Goal: Task Accomplishment & Management: Use online tool/utility

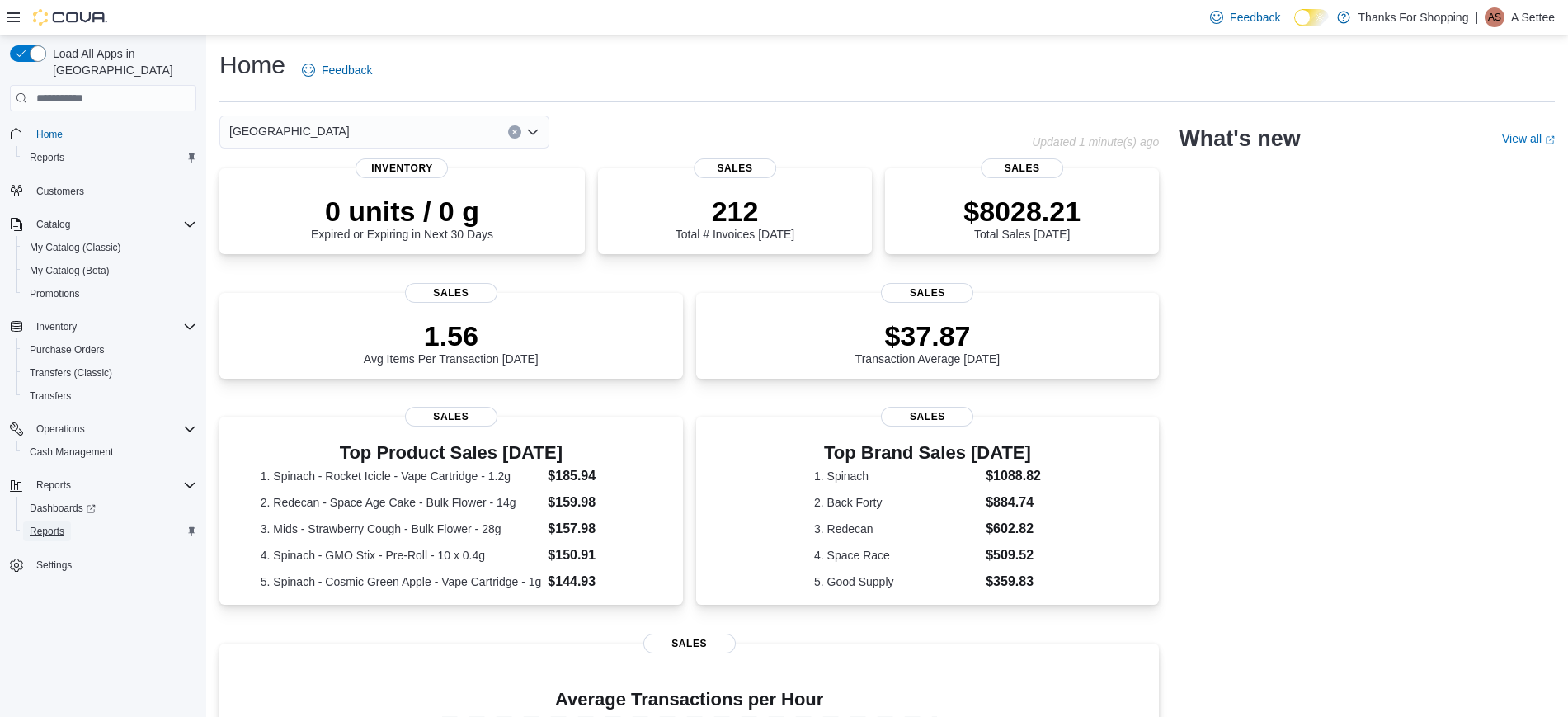
click at [52, 521] on span "Reports" at bounding box center [46, 530] width 34 height 19
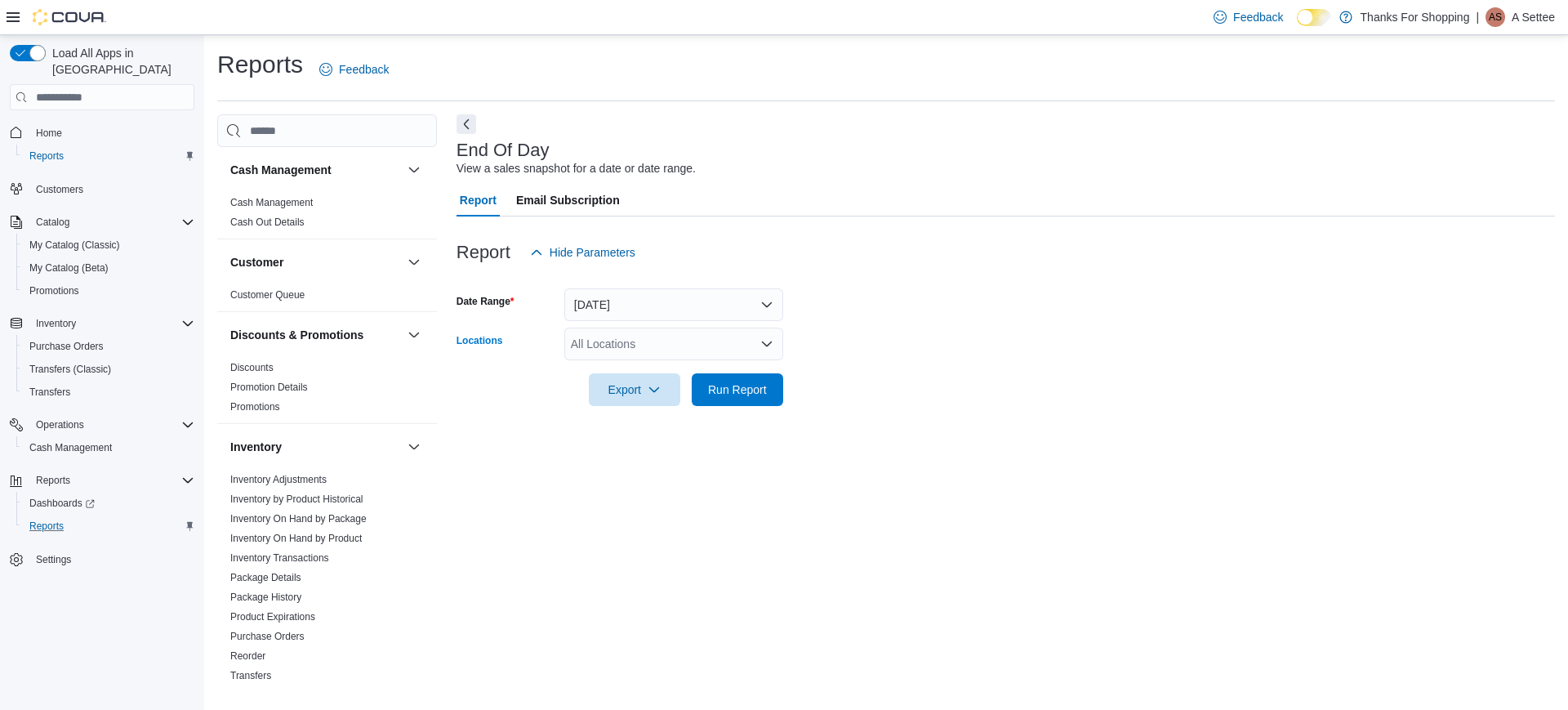
click at [606, 338] on div "All Locations" at bounding box center [673, 344] width 219 height 33
type input "*****"
click at [623, 374] on span "[GEOGRAPHIC_DATA]" at bounding box center [667, 371] width 119 height 16
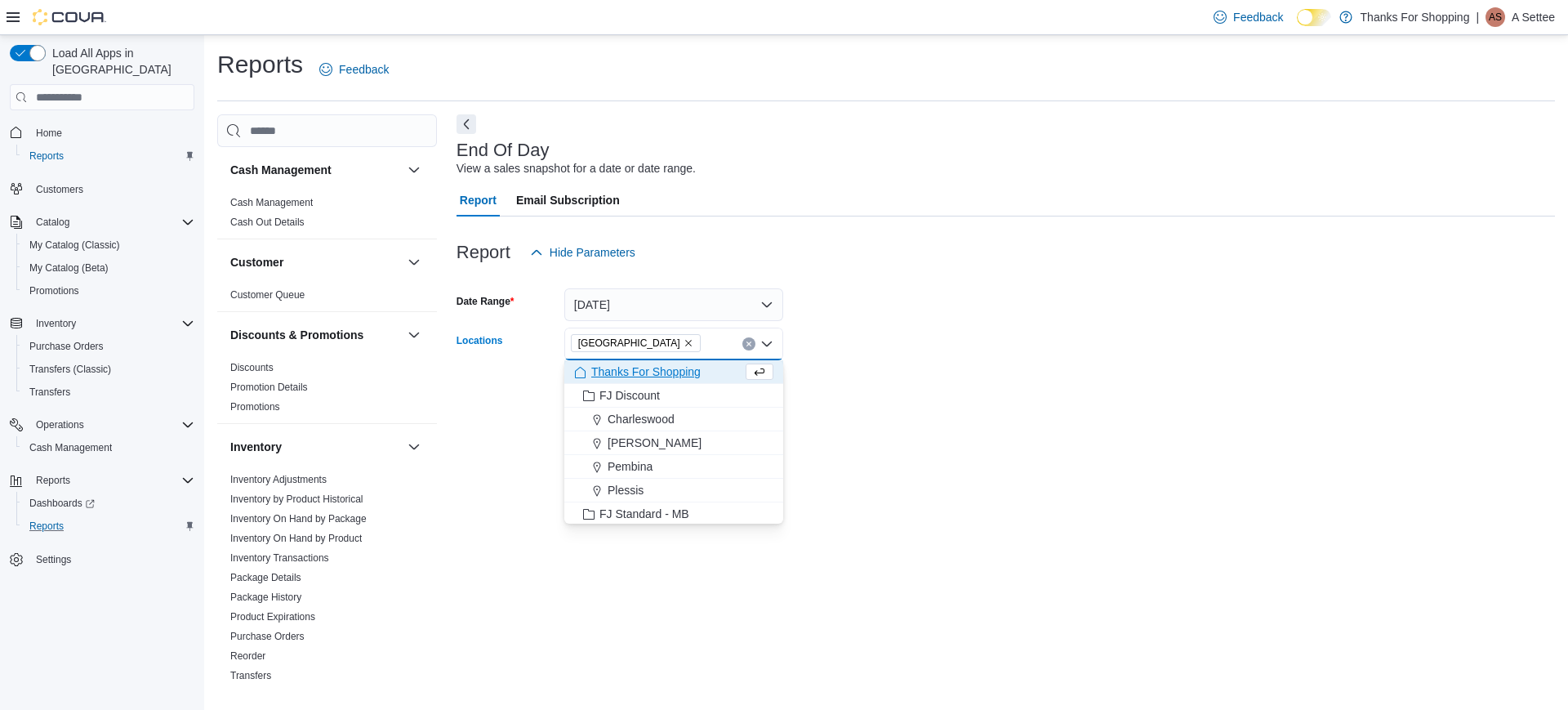
click at [871, 406] on div at bounding box center [1005, 415] width 1099 height 19
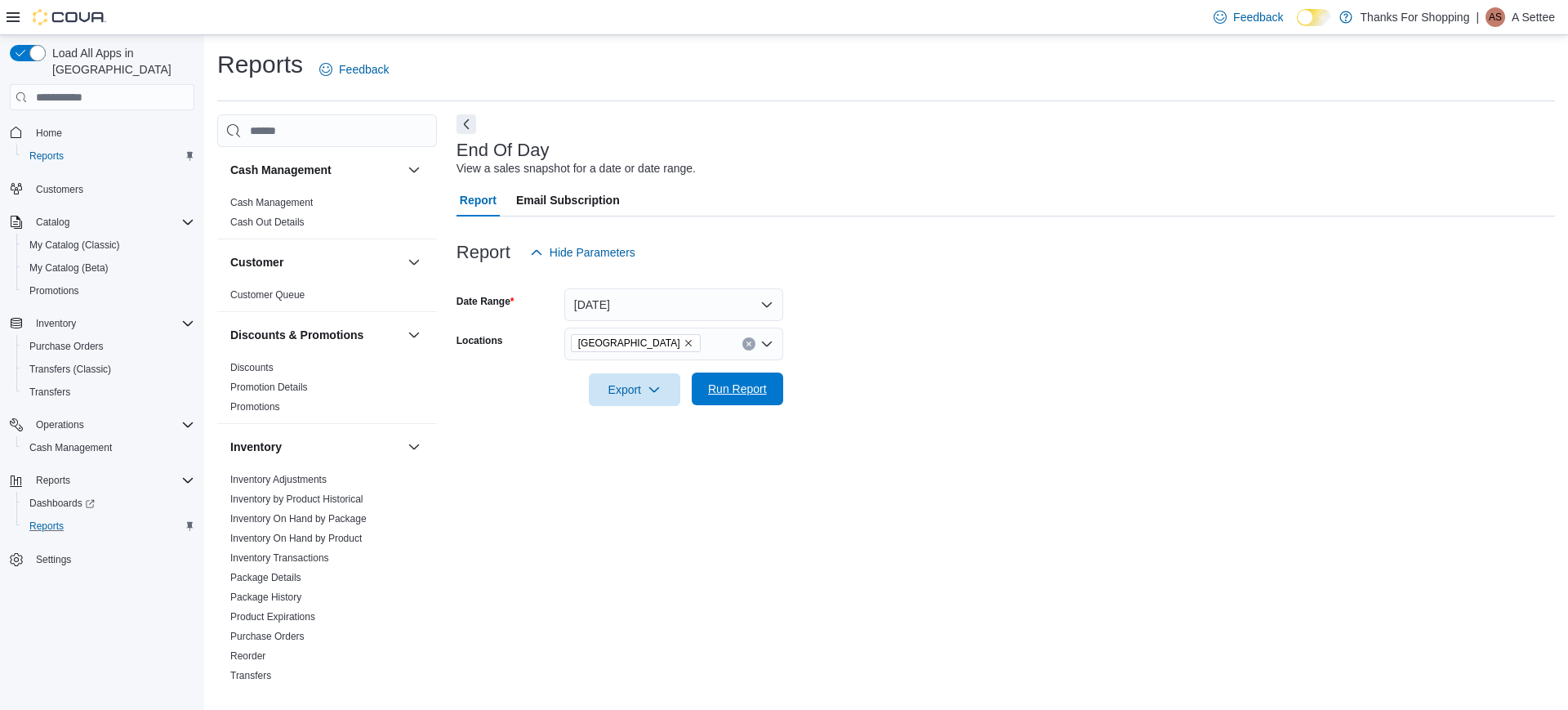
click at [752, 376] on span "Run Report" at bounding box center [737, 389] width 72 height 33
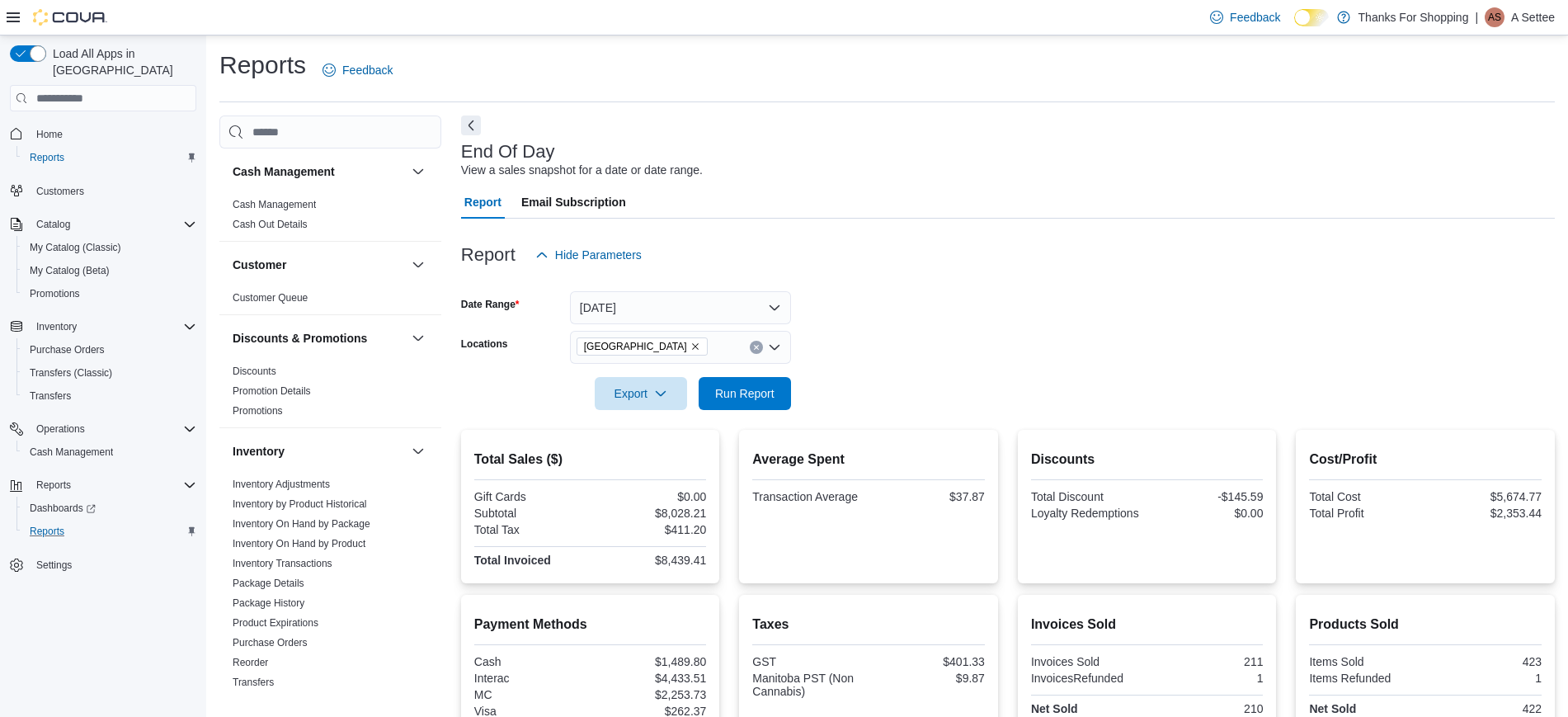
scroll to position [307, 0]
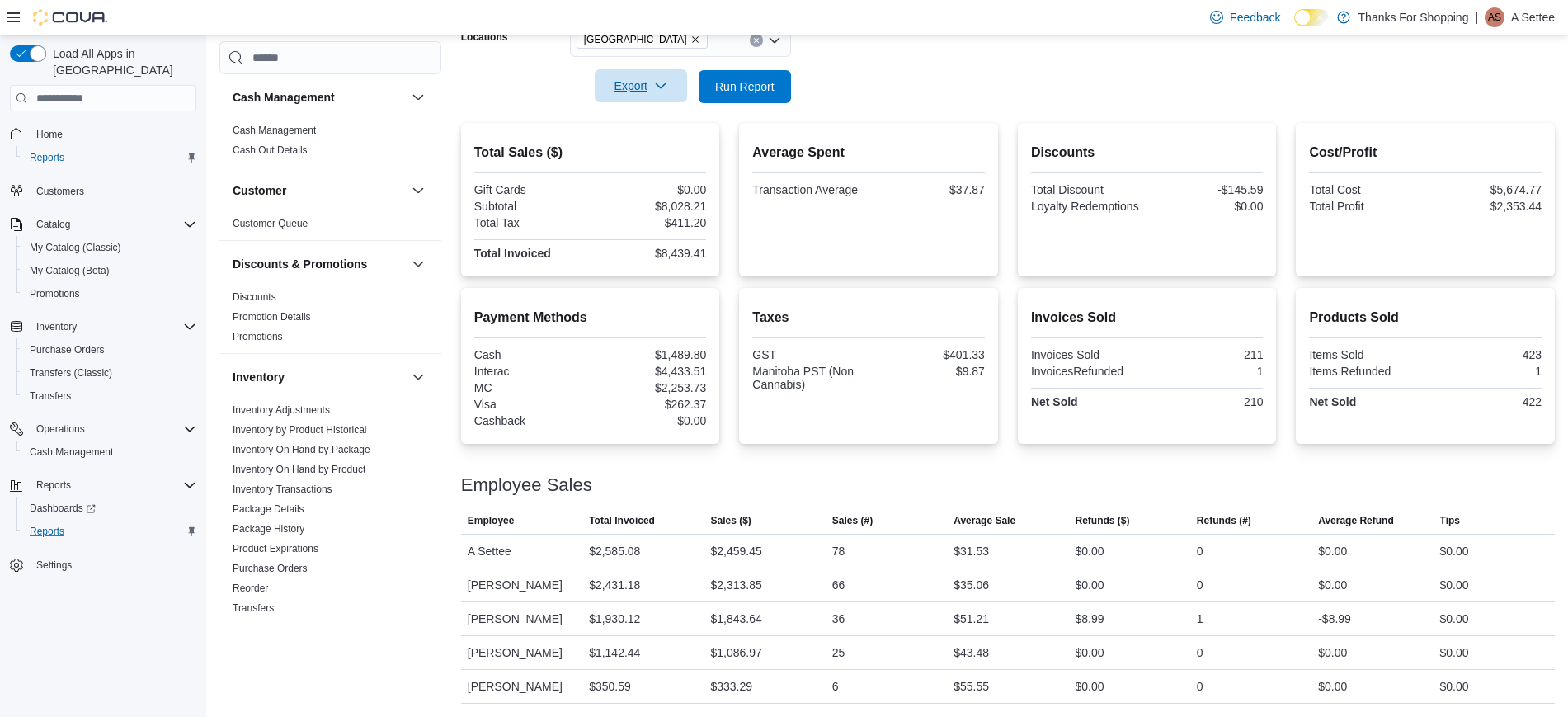
click at [654, 89] on icon "button" at bounding box center [661, 86] width 13 height 13
click at [645, 152] on span "Export to Pdf" at bounding box center [643, 152] width 74 height 13
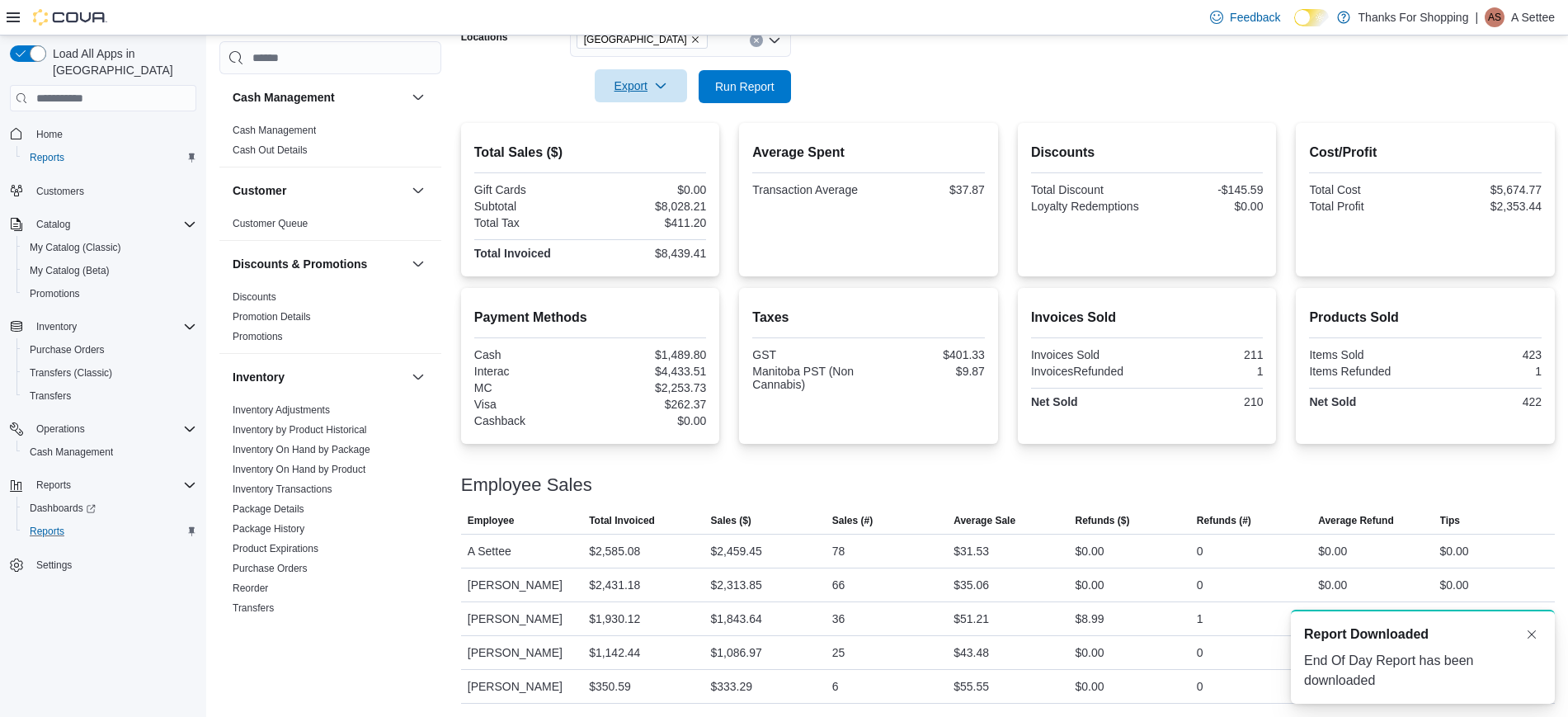
scroll to position [0, 0]
